Goal: Download file/media

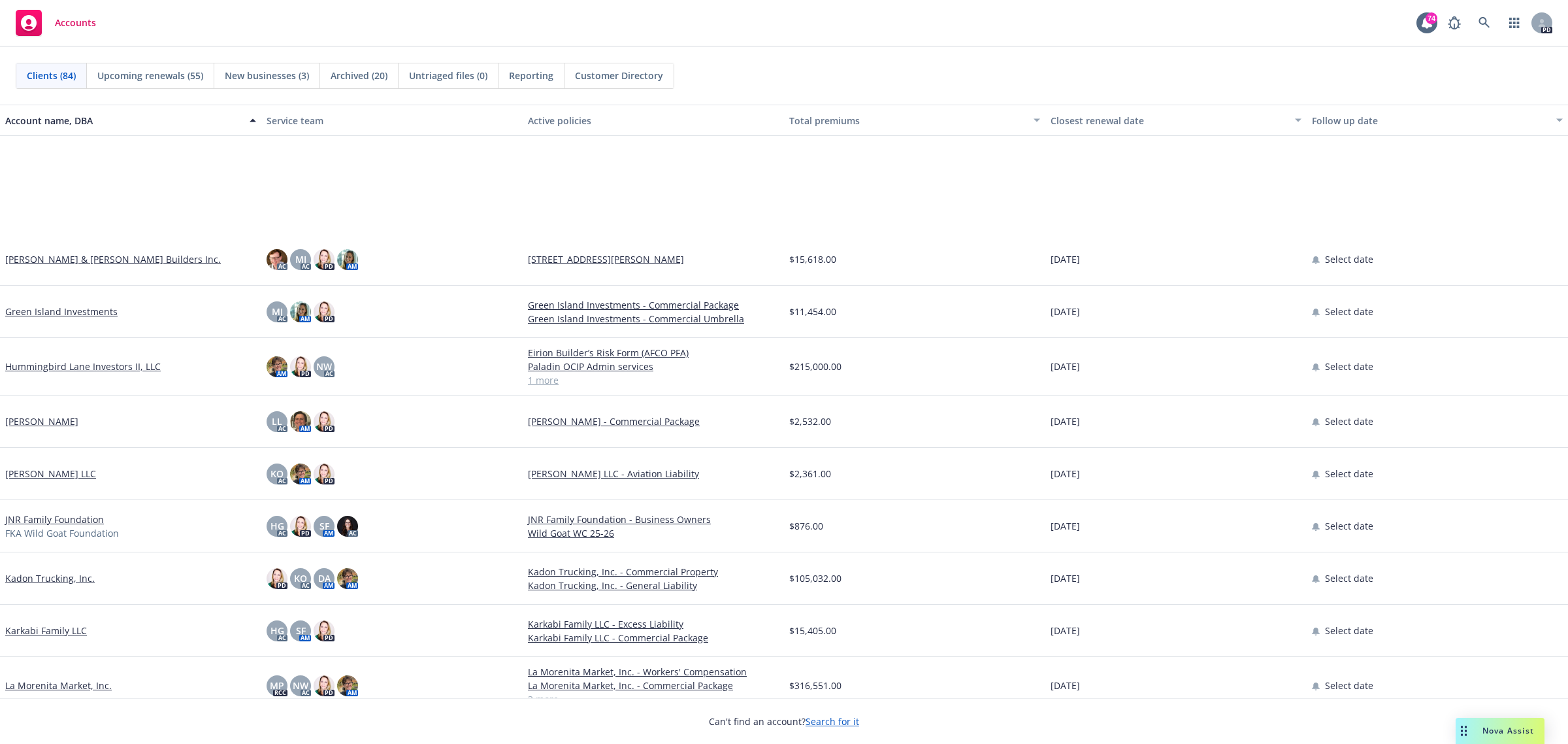
scroll to position [1961, 0]
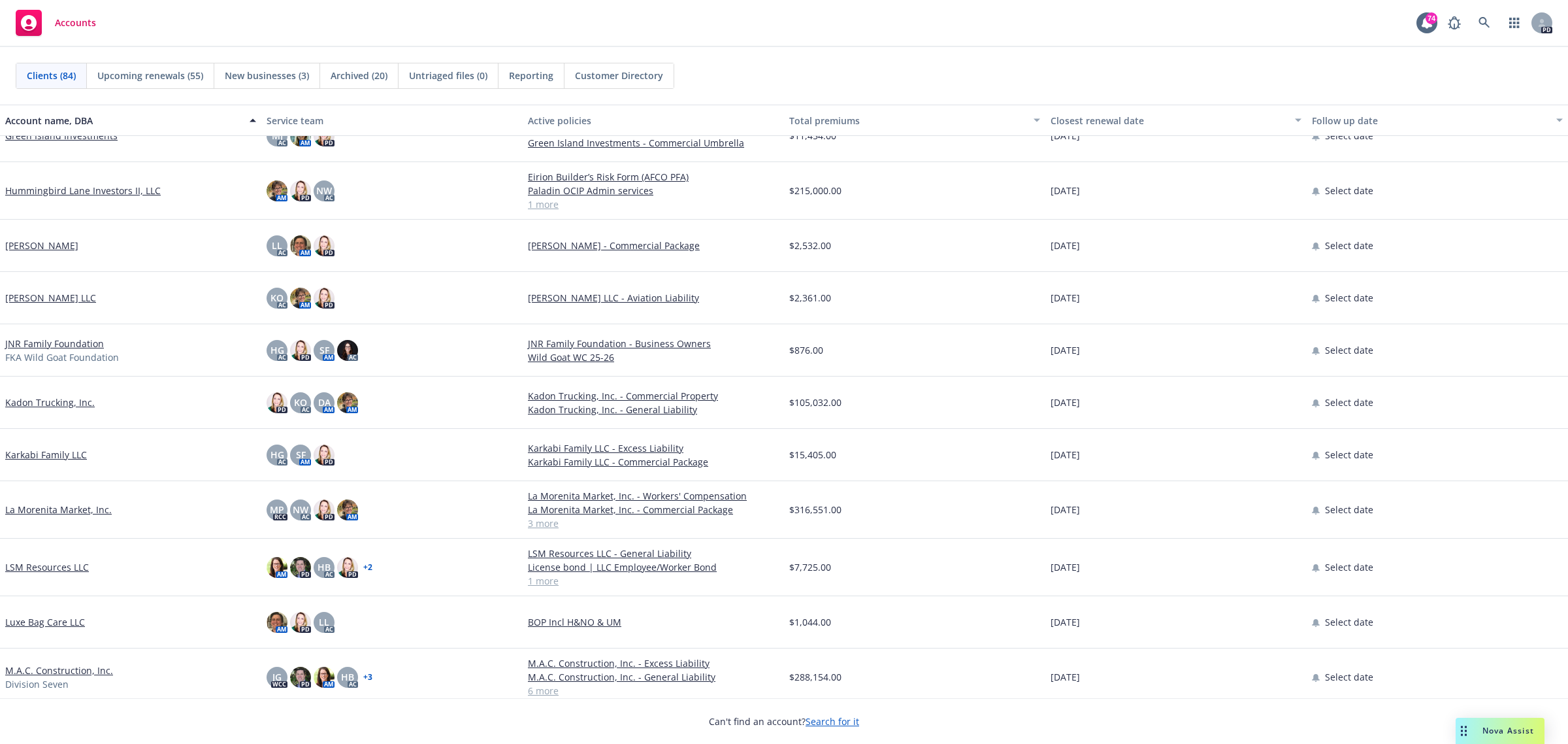
click at [31, 343] on link "JNR Family Foundation" at bounding box center [55, 344] width 99 height 14
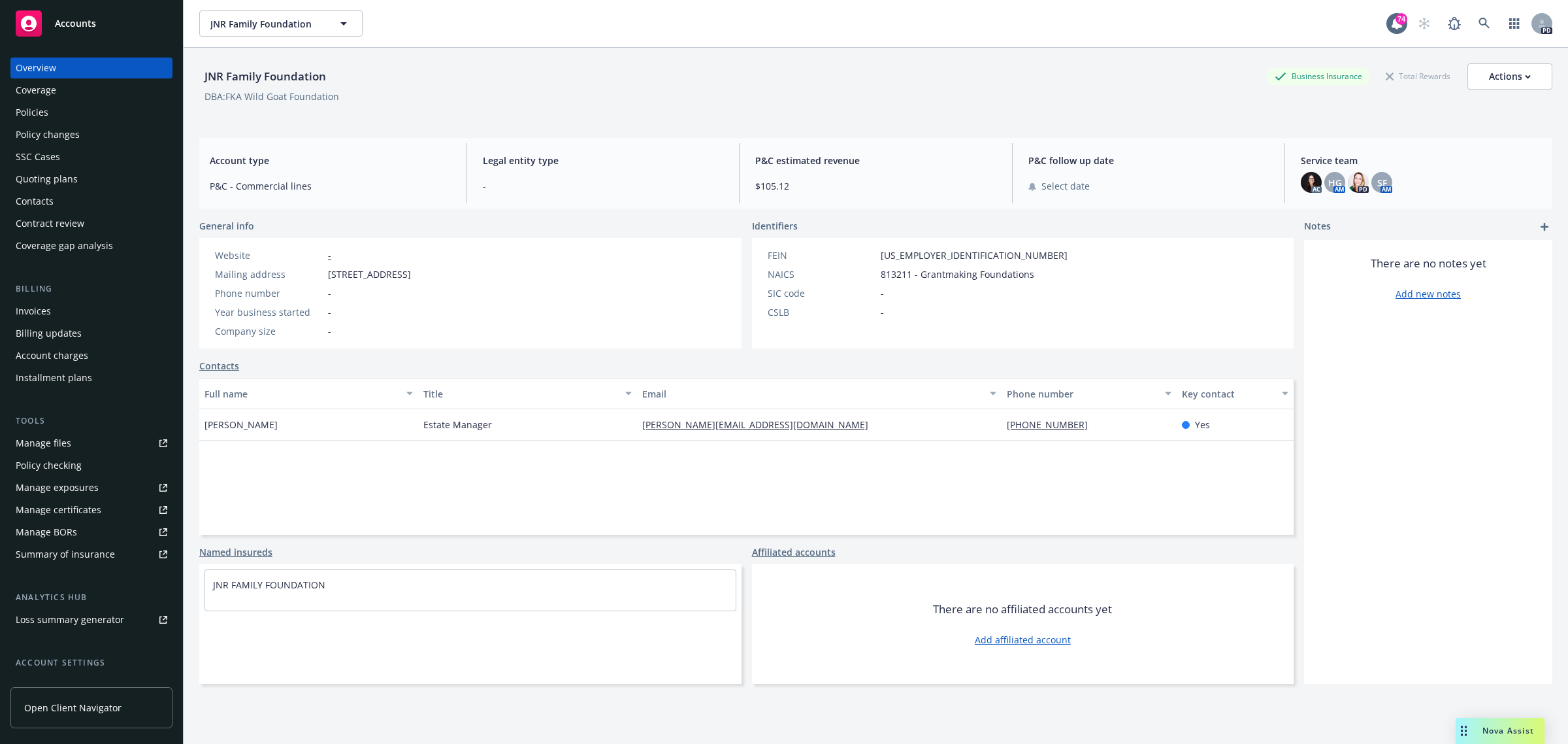
click at [24, 109] on div "Policies" at bounding box center [32, 112] width 33 height 21
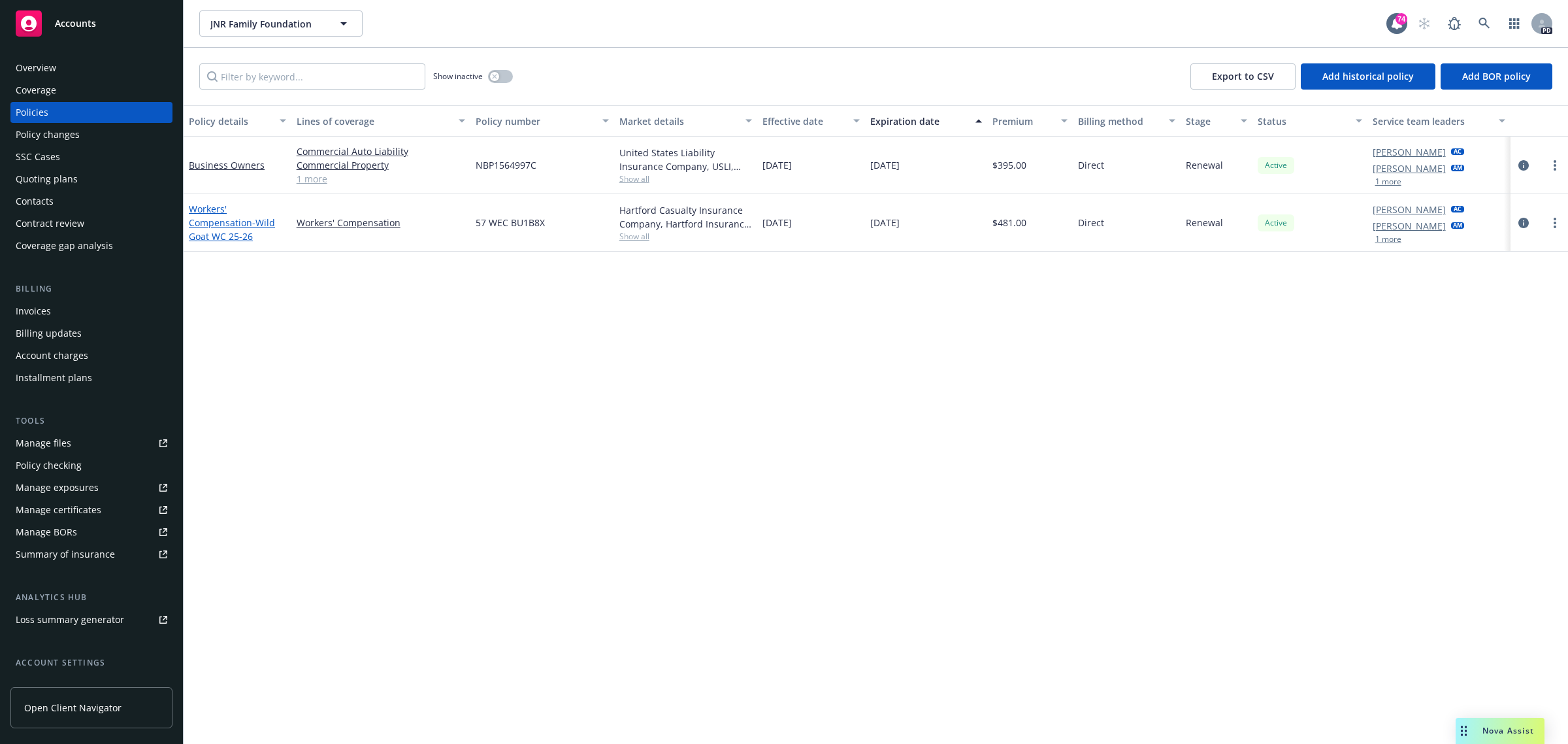
click at [207, 210] on link "Workers' Compensation - Wild Goat WC 25-26" at bounding box center [232, 222] width 86 height 40
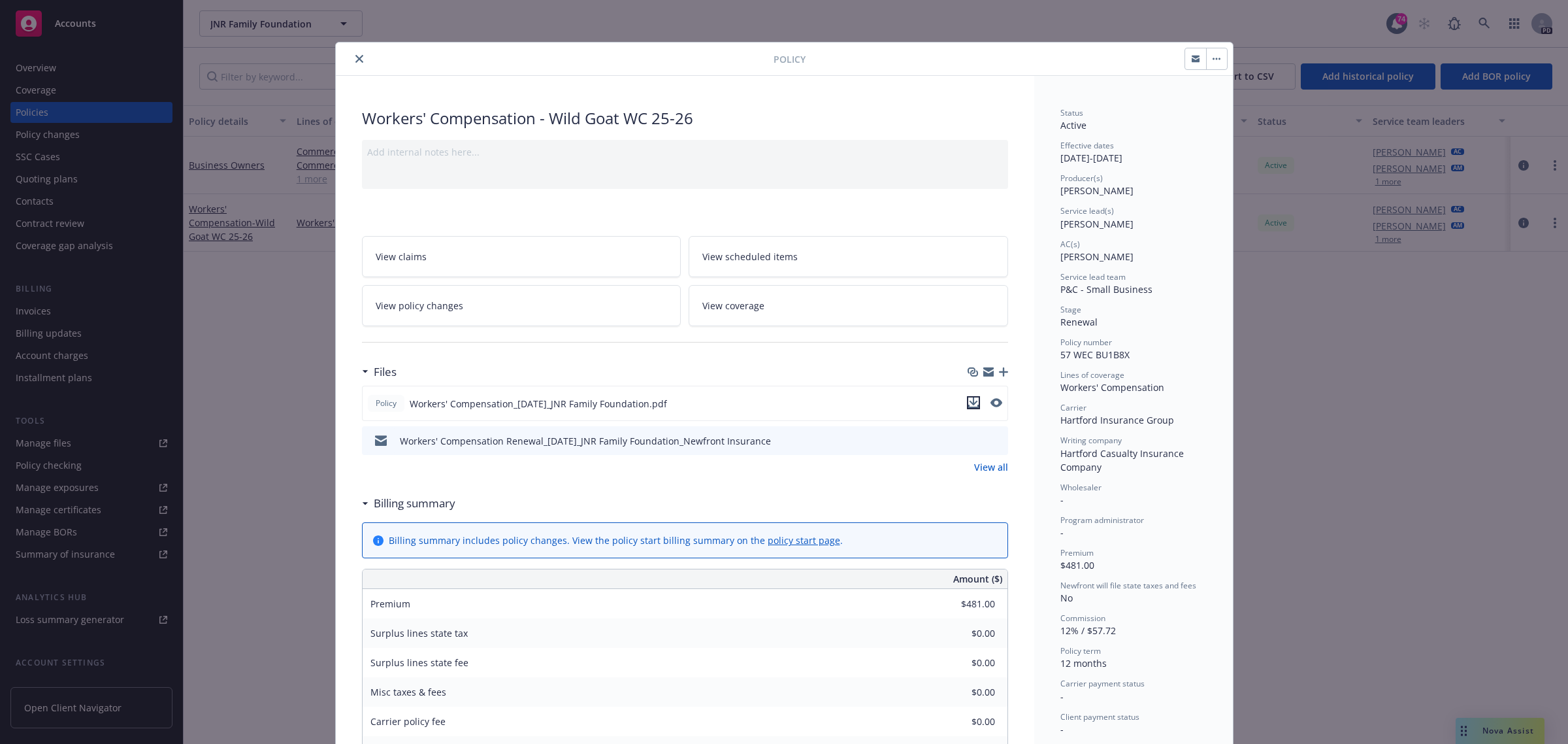
click at [969, 402] on icon "download file" at bounding box center [973, 403] width 10 height 10
click at [355, 57] on icon "close" at bounding box center [359, 58] width 8 height 8
